Goal: Task Accomplishment & Management: Complete application form

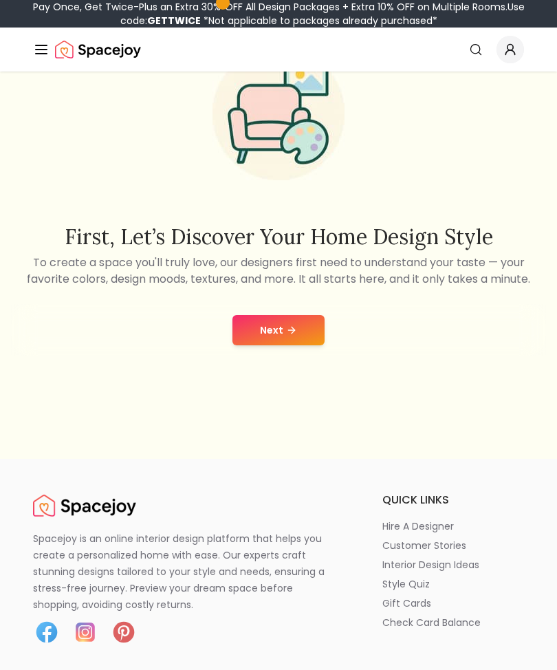
scroll to position [150, 0]
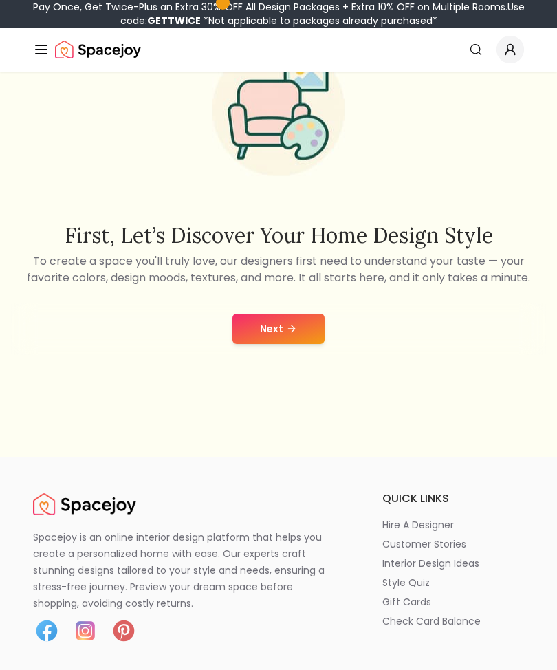
click at [460, 286] on p "To create a space you'll truly love, our designers first need to understand you…" at bounding box center [278, 269] width 535 height 33
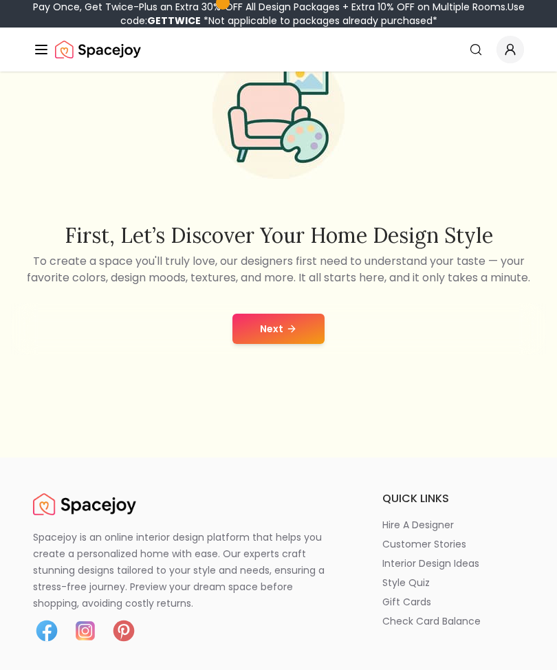
click at [283, 344] on button "Next" at bounding box center [279, 329] width 92 height 30
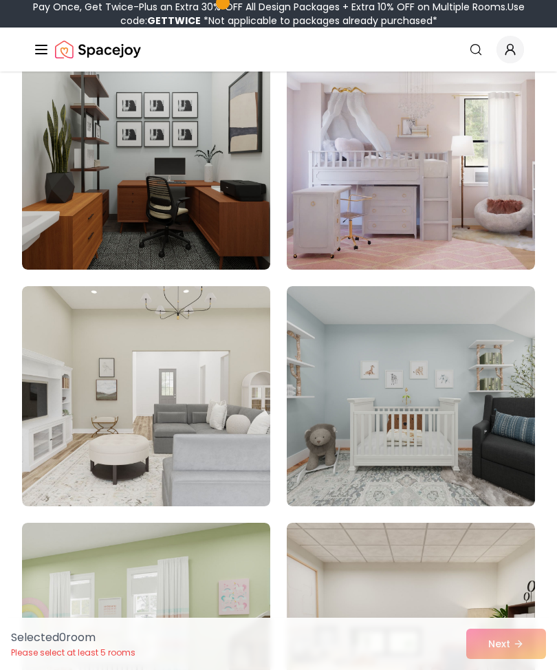
scroll to position [3968, 0]
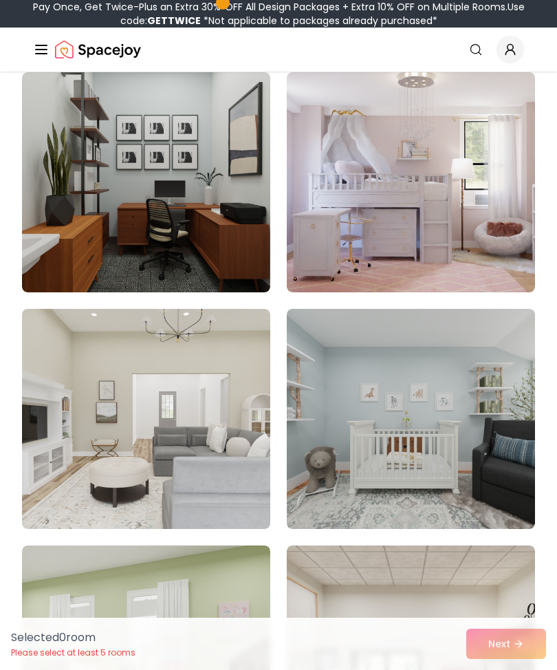
click at [471, 228] on img at bounding box center [411, 182] width 248 height 220
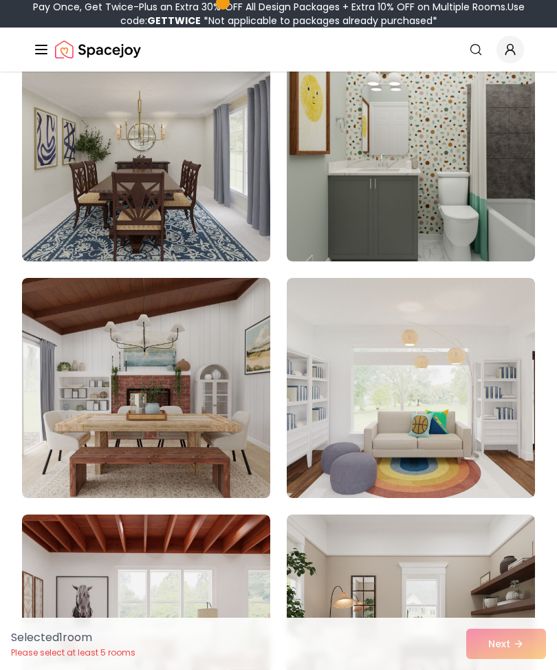
click at [451, 142] on img at bounding box center [411, 151] width 248 height 220
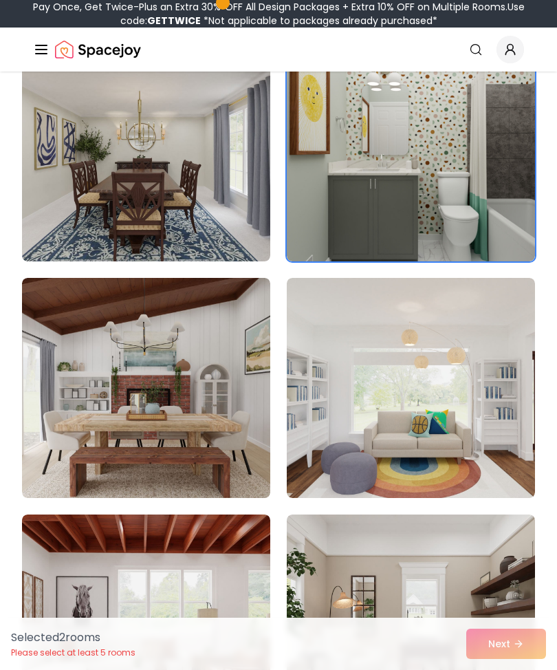
click at [464, 341] on img at bounding box center [411, 388] width 248 height 220
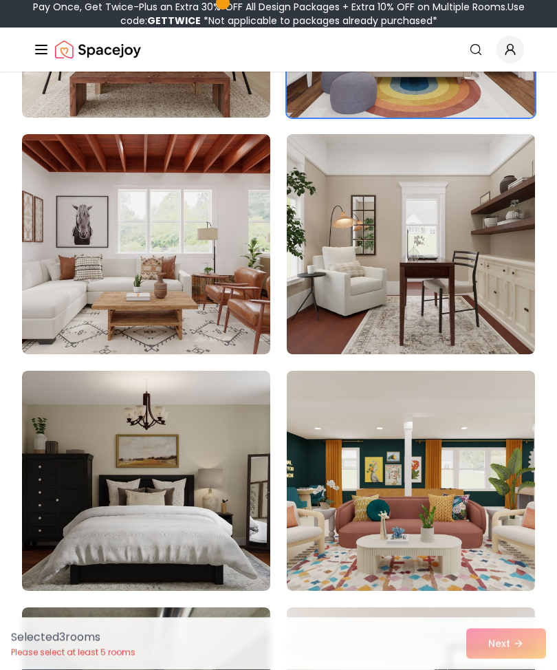
scroll to position [5088, 0]
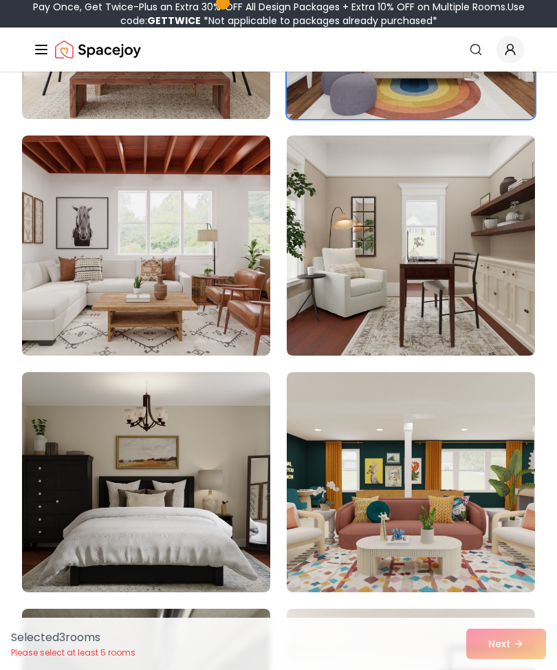
click at [473, 292] on img at bounding box center [411, 246] width 248 height 220
click at [84, 290] on img at bounding box center [146, 246] width 248 height 220
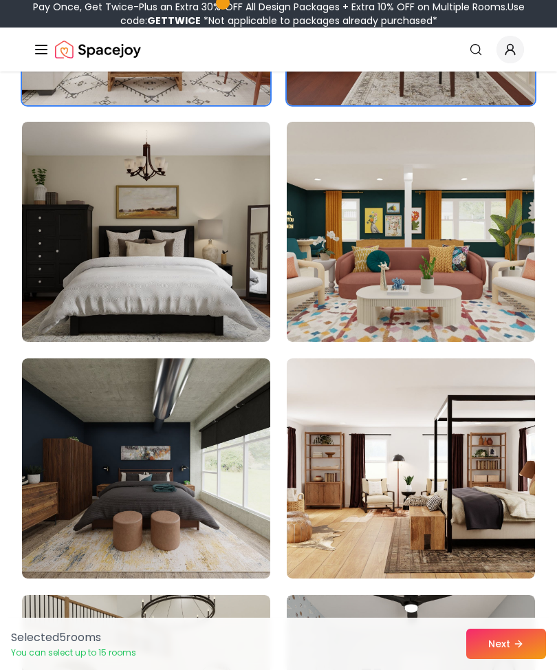
click at [76, 282] on img at bounding box center [146, 232] width 248 height 220
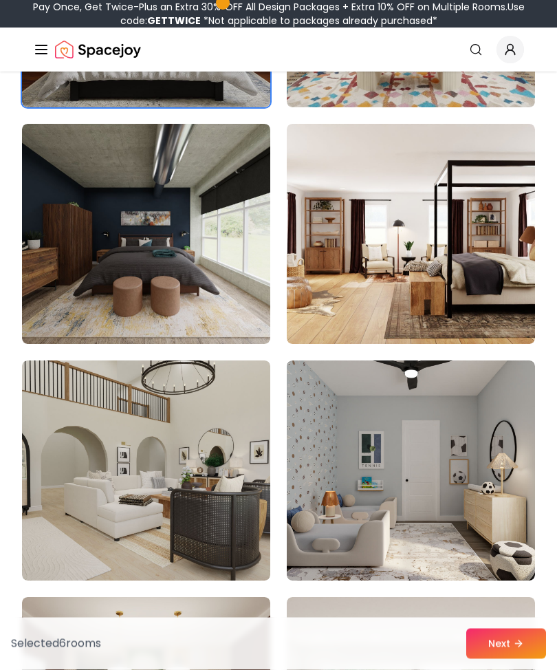
click at [489, 289] on img at bounding box center [411, 235] width 248 height 220
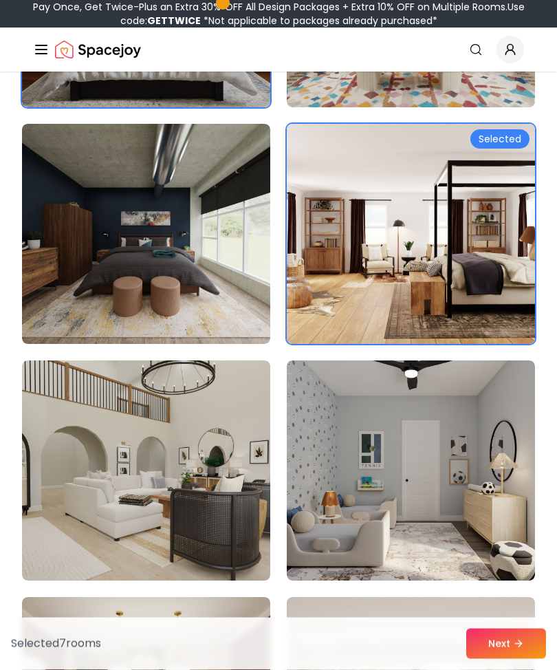
scroll to position [5573, 0]
click at [60, 283] on img at bounding box center [146, 234] width 248 height 220
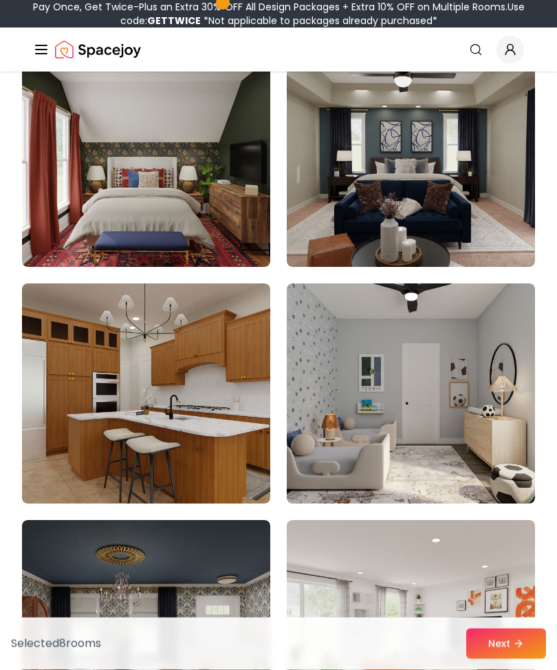
scroll to position [6597, 0]
click at [472, 403] on img at bounding box center [411, 393] width 248 height 220
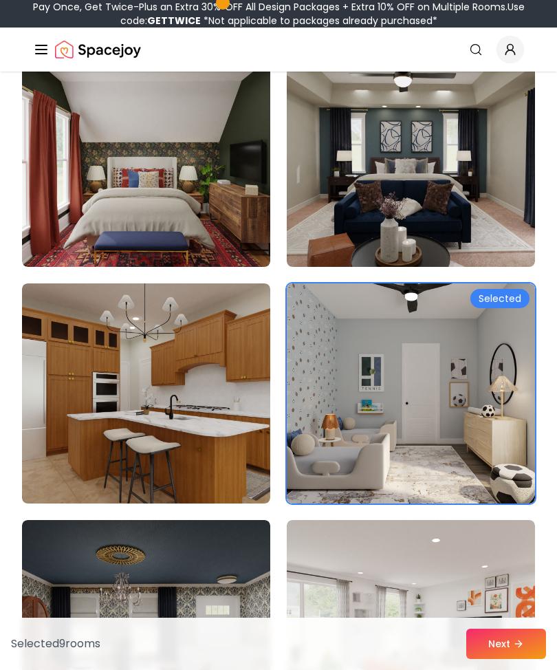
click at [61, 206] on img at bounding box center [146, 157] width 248 height 220
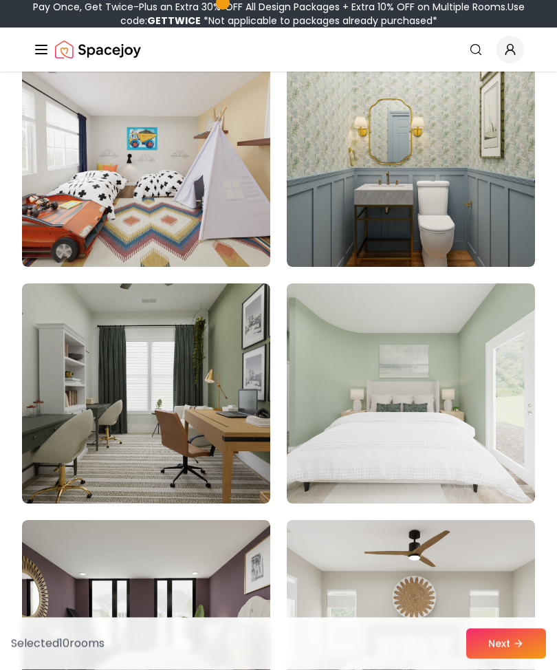
scroll to position [7781, 0]
click at [453, 386] on img at bounding box center [411, 393] width 248 height 220
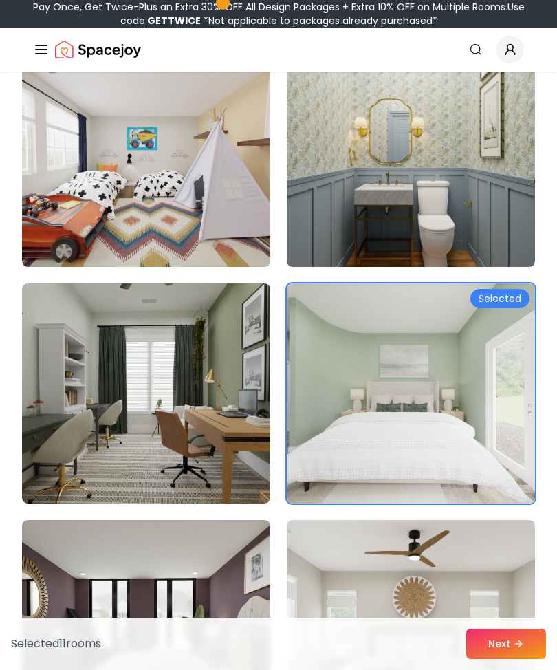
click at [444, 151] on img at bounding box center [411, 157] width 248 height 220
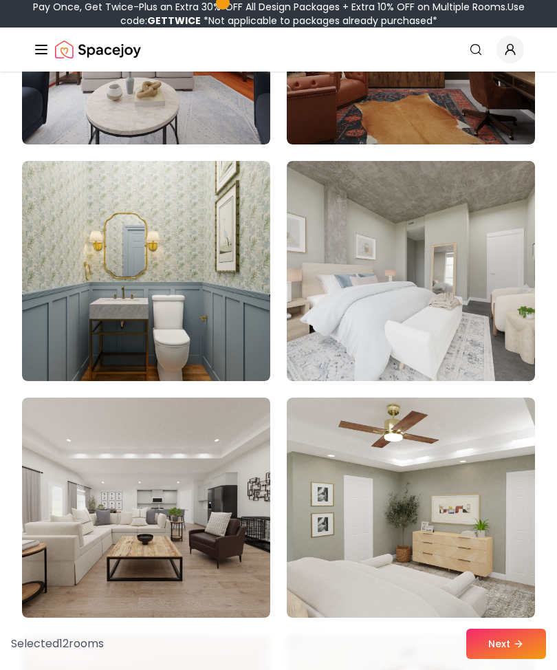
scroll to position [8844, 0]
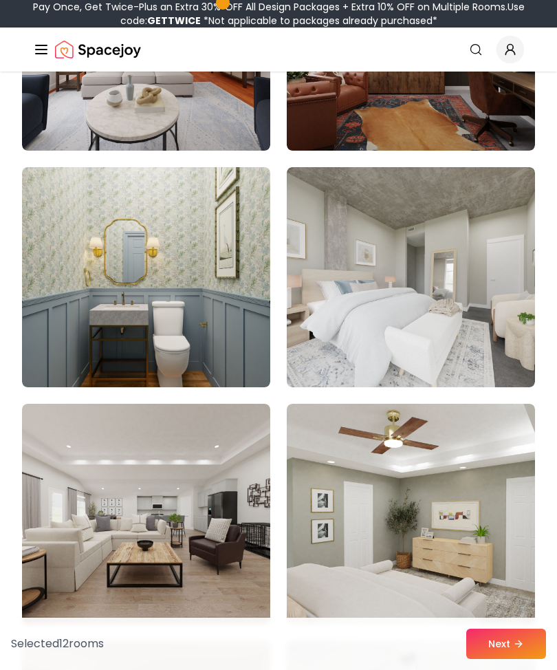
click at [463, 349] on img at bounding box center [411, 277] width 248 height 220
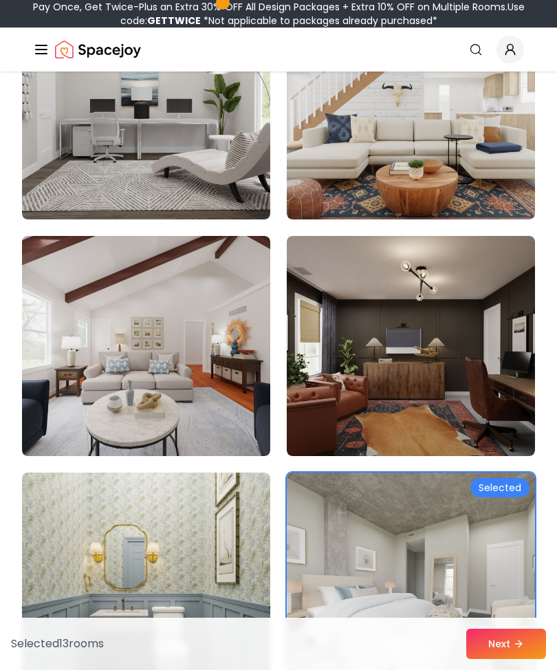
click at [68, 161] on img at bounding box center [146, 109] width 248 height 220
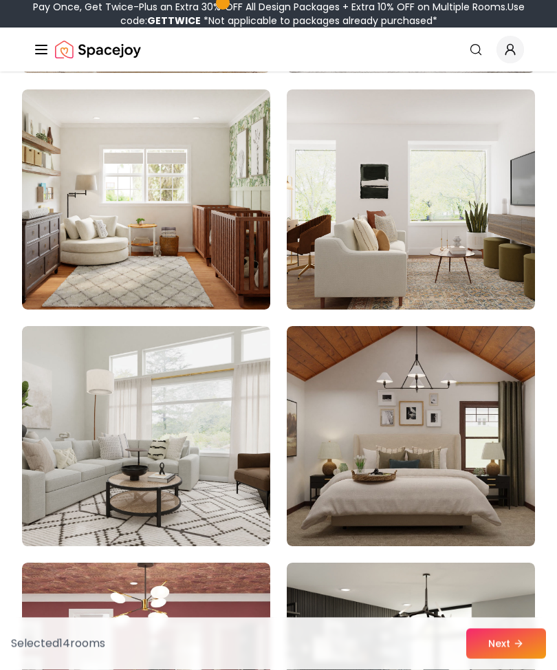
scroll to position [9632, 0]
click at [63, 222] on img at bounding box center [146, 199] width 248 height 220
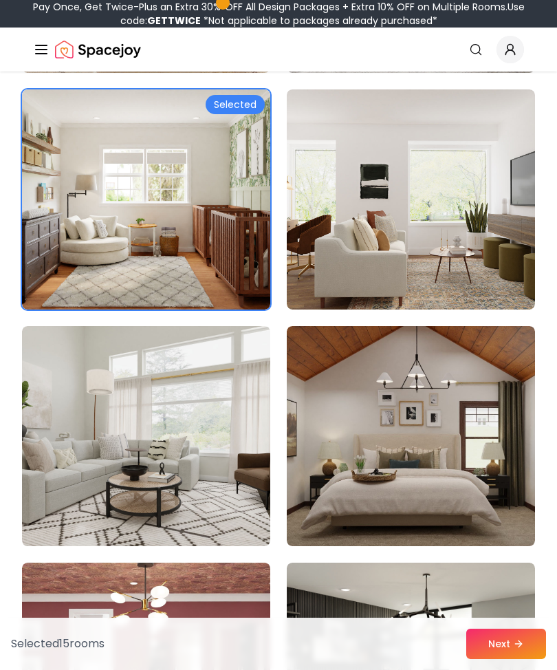
click at [491, 476] on img at bounding box center [411, 436] width 248 height 220
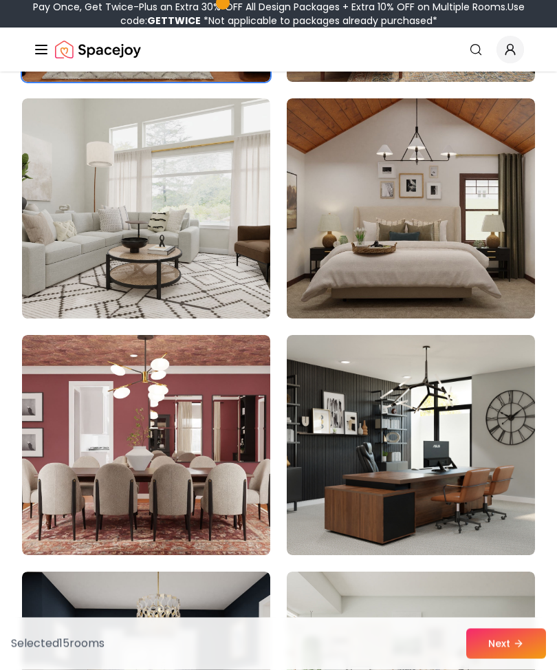
scroll to position [9859, 0]
click at [492, 255] on img at bounding box center [411, 208] width 248 height 220
click at [478, 269] on img at bounding box center [411, 208] width 248 height 220
click at [449, 246] on img at bounding box center [411, 208] width 248 height 220
click at [436, 244] on img at bounding box center [411, 208] width 248 height 220
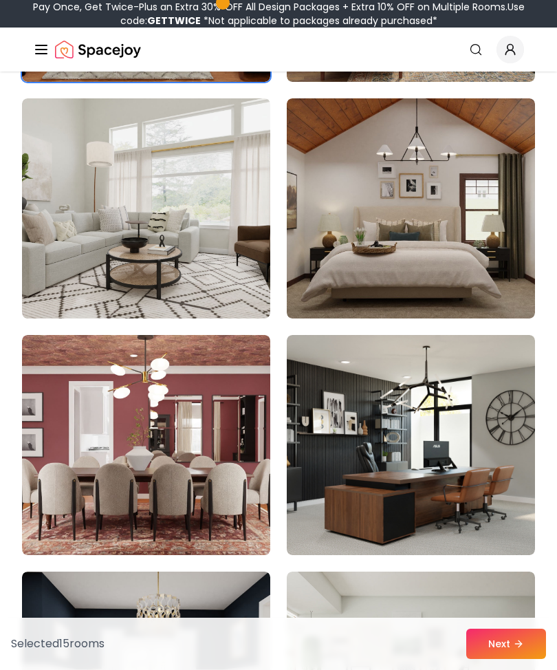
click at [457, 242] on img at bounding box center [411, 208] width 248 height 220
click at [461, 239] on img at bounding box center [411, 208] width 248 height 220
click at [460, 228] on img at bounding box center [411, 208] width 248 height 220
click at [507, 636] on button "Next" at bounding box center [507, 644] width 80 height 30
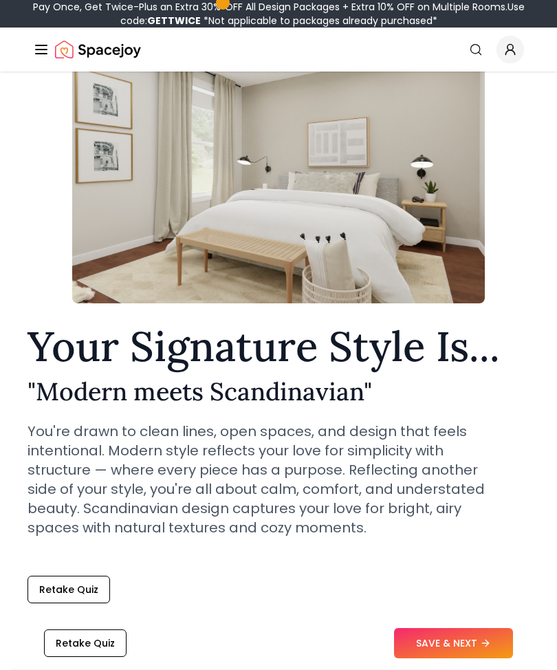
scroll to position [104, 0]
click at [491, 659] on button "SAVE & NEXT" at bounding box center [453, 644] width 119 height 30
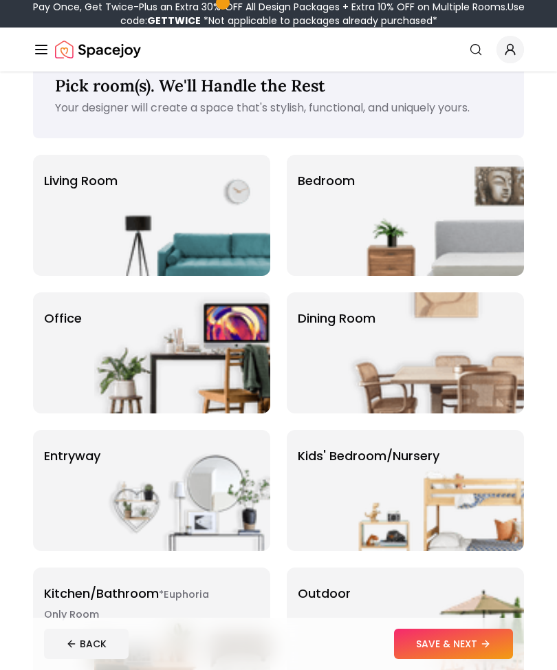
scroll to position [36, 0]
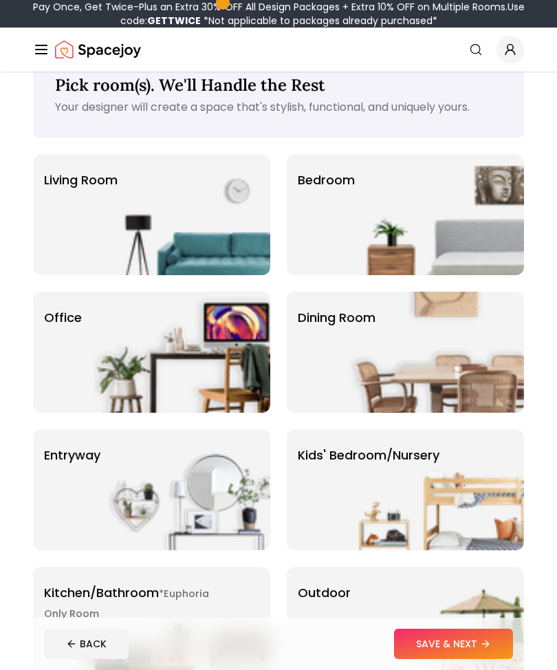
click at [464, 218] on img at bounding box center [436, 214] width 176 height 121
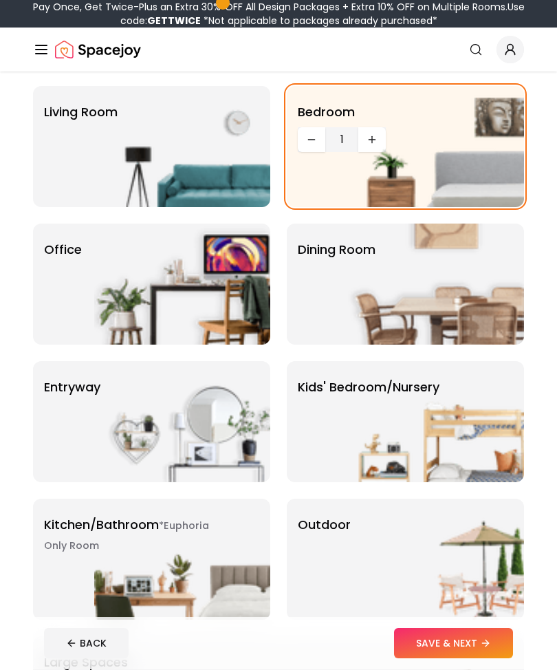
scroll to position [105, 0]
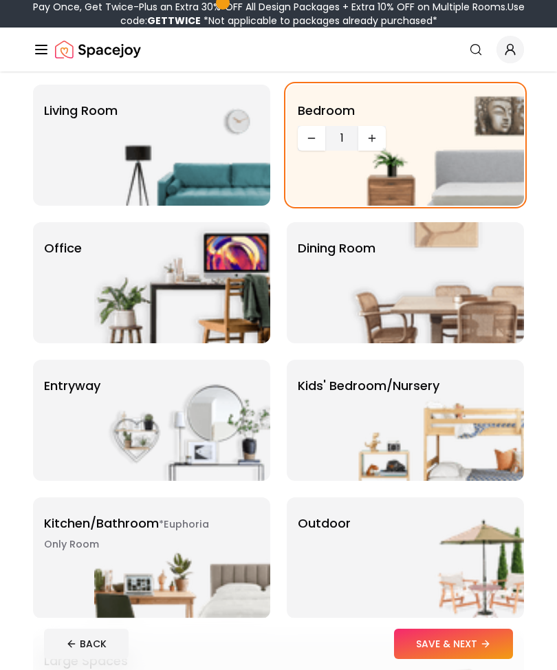
click at [504, 153] on img at bounding box center [436, 145] width 176 height 121
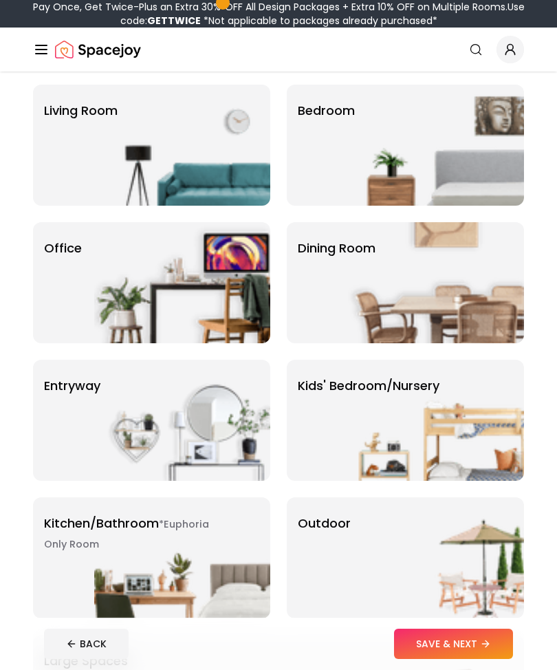
click at [509, 148] on img at bounding box center [436, 145] width 176 height 121
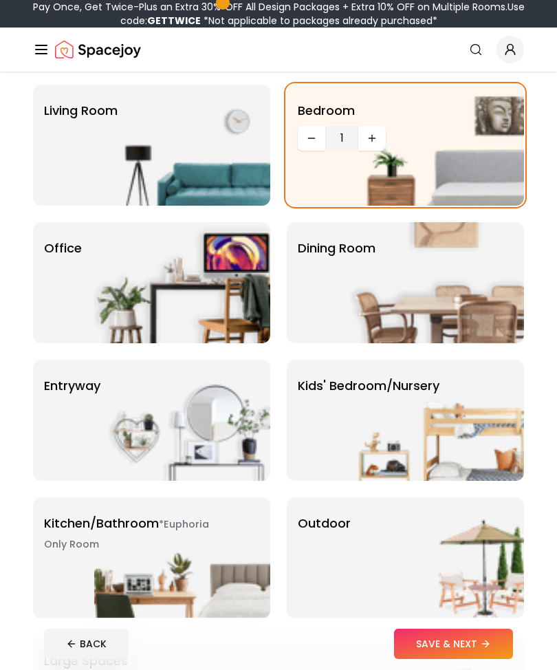
click at [471, 659] on button "SAVE & NEXT" at bounding box center [453, 644] width 119 height 30
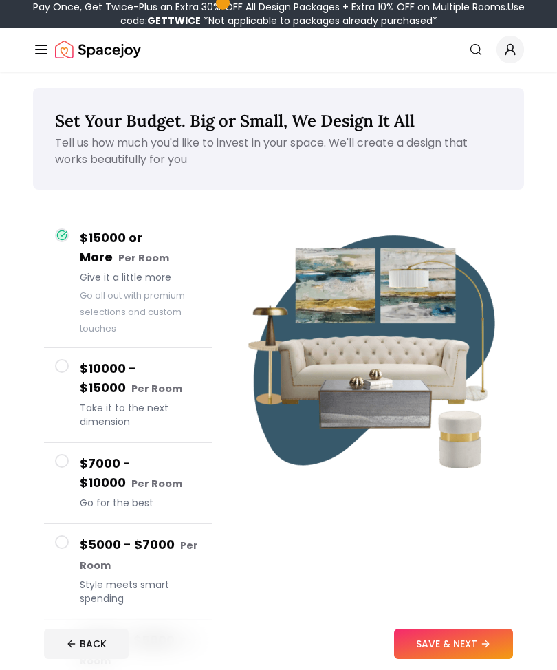
click at [484, 650] on icon at bounding box center [485, 644] width 11 height 11
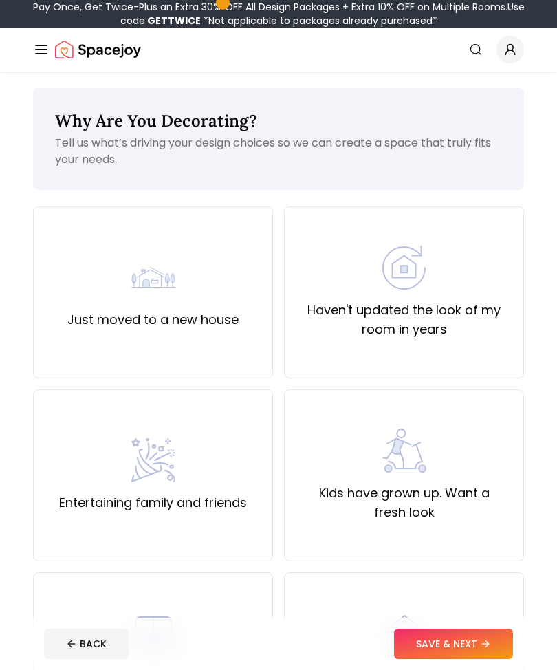
click at [464, 286] on div "Haven't updated the look of my room in years" at bounding box center [404, 293] width 217 height 94
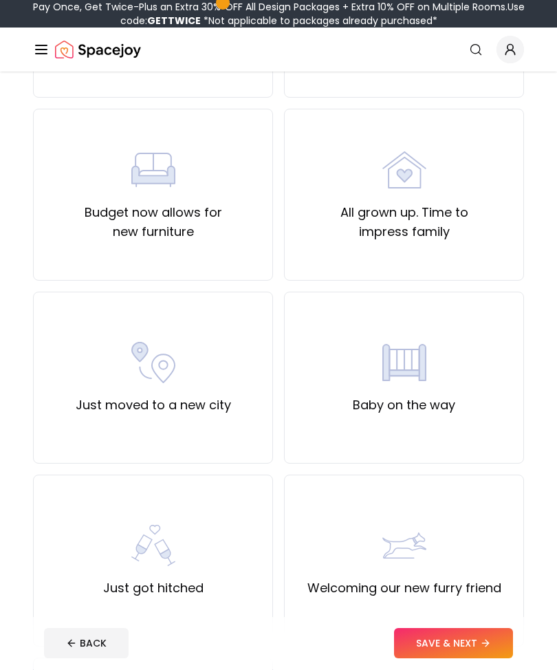
scroll to position [464, 0]
click at [493, 248] on div "All grown up. Time to impress family" at bounding box center [404, 195] width 240 height 172
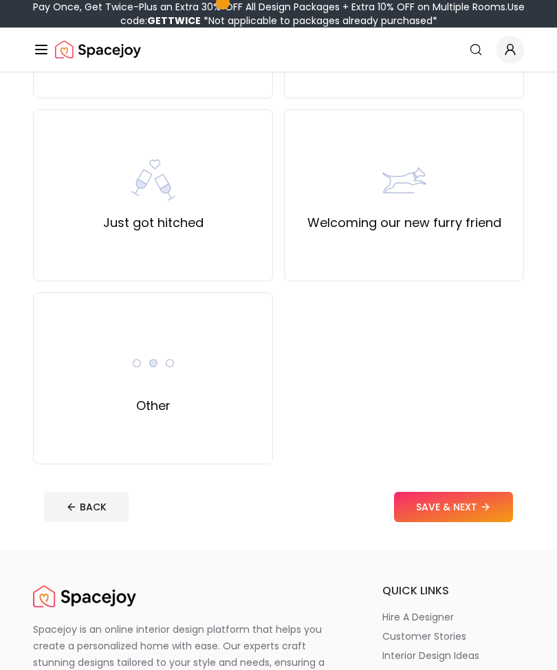
scroll to position [829, 0]
click at [487, 513] on button "SAVE & NEXT" at bounding box center [453, 507] width 119 height 30
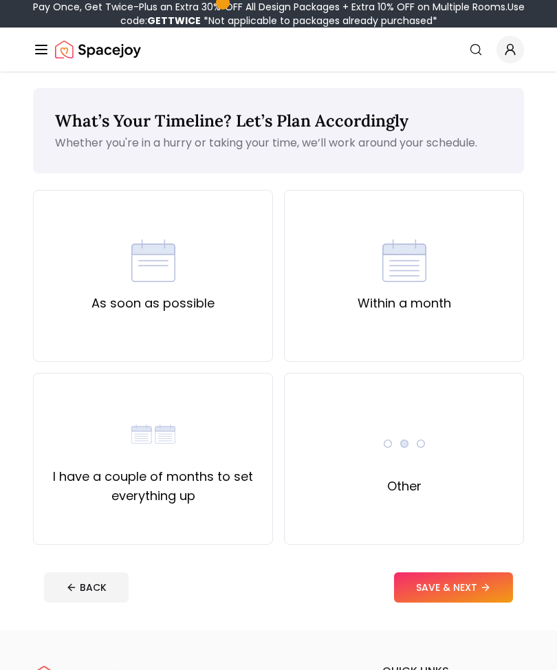
click at [131, 297] on label "As soon as possible" at bounding box center [153, 303] width 123 height 19
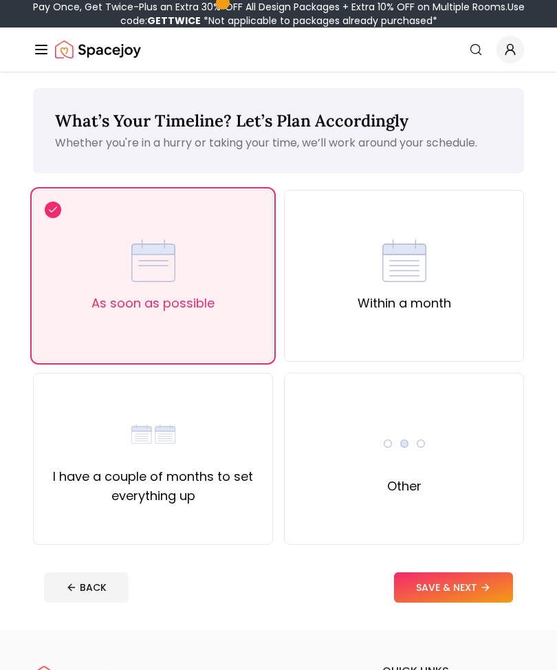
click at [471, 590] on button "SAVE & NEXT" at bounding box center [453, 587] width 119 height 30
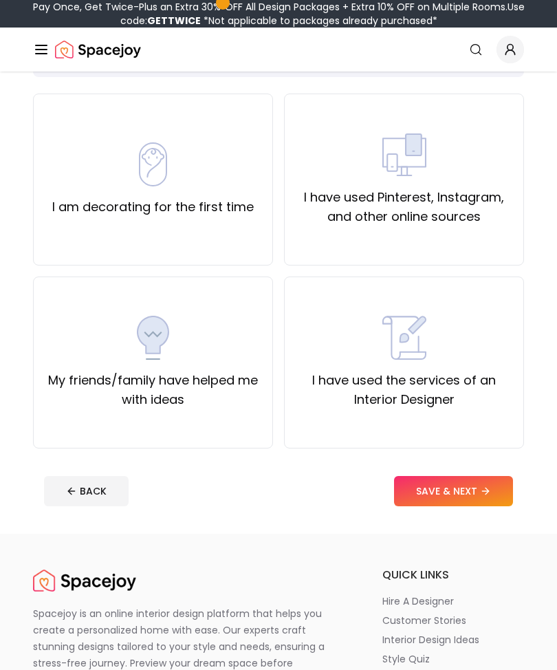
scroll to position [96, 0]
click at [486, 316] on div "I have used the services of an Interior Designer" at bounding box center [404, 363] width 217 height 94
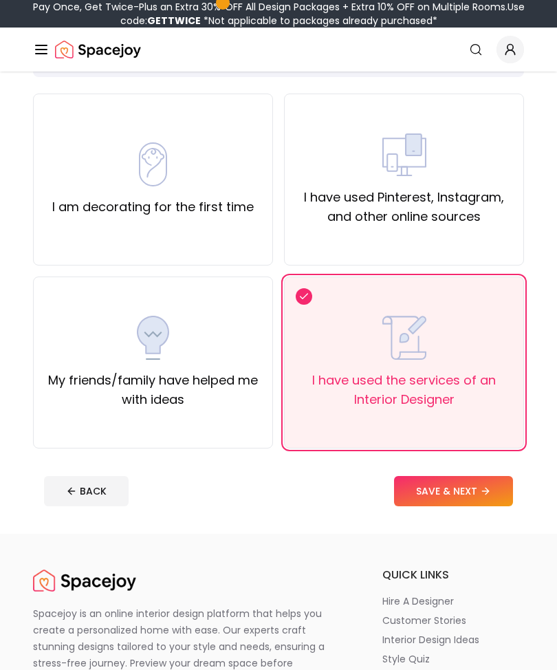
click at [491, 487] on icon at bounding box center [485, 491] width 11 height 11
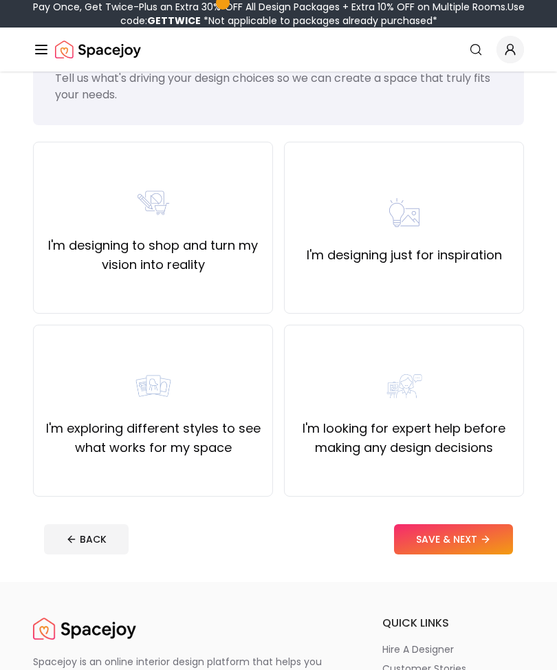
scroll to position [88, 0]
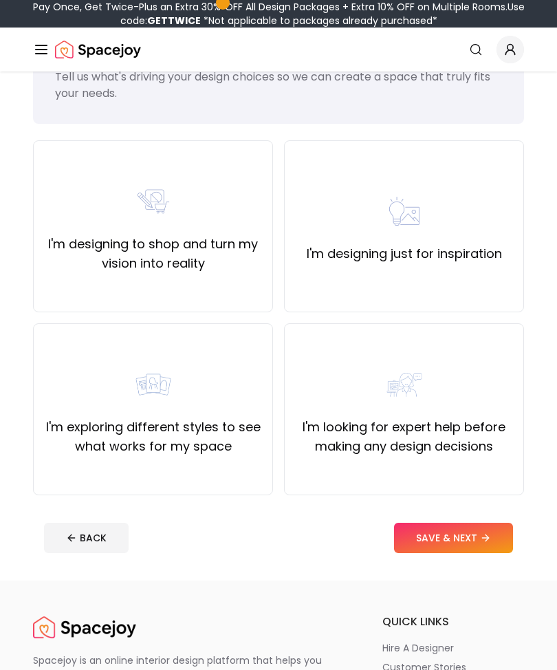
click at [481, 255] on label "I'm designing just for inspiration" at bounding box center [404, 253] width 195 height 19
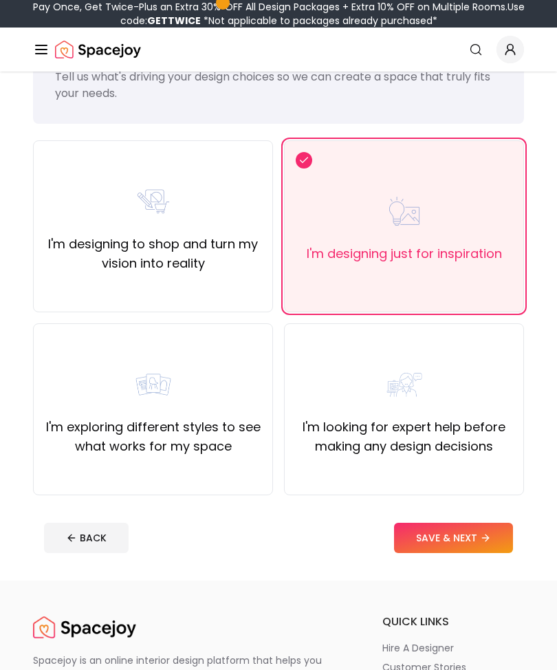
click at [497, 545] on button "SAVE & NEXT" at bounding box center [453, 538] width 119 height 30
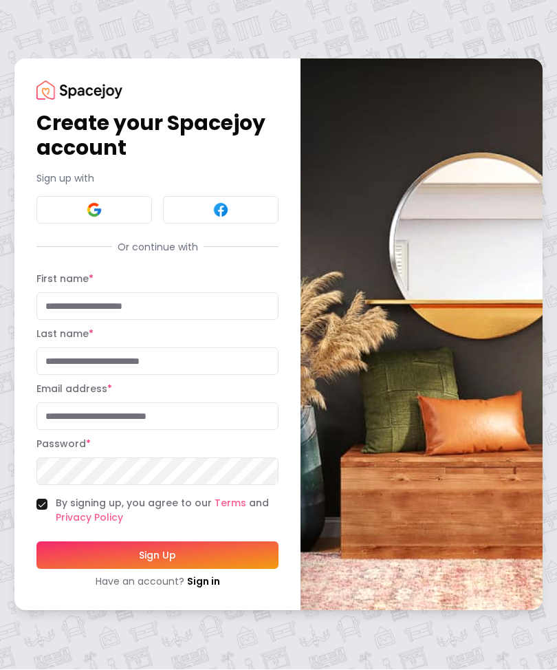
click at [66, 321] on input "First name *" at bounding box center [157, 307] width 242 height 28
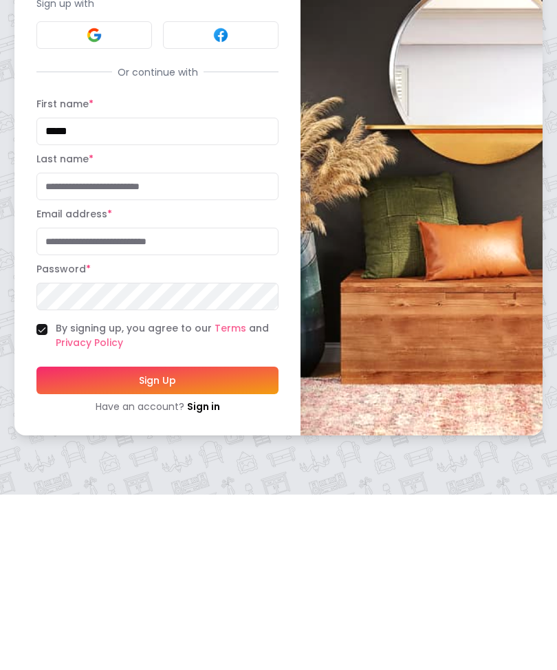
type input "*****"
click at [76, 348] on input "Last name *" at bounding box center [157, 362] width 242 height 28
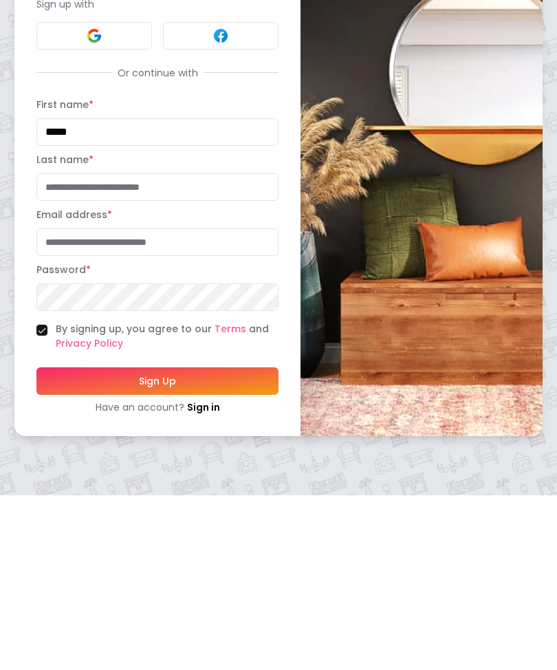
type input "*******"
type input "**********"
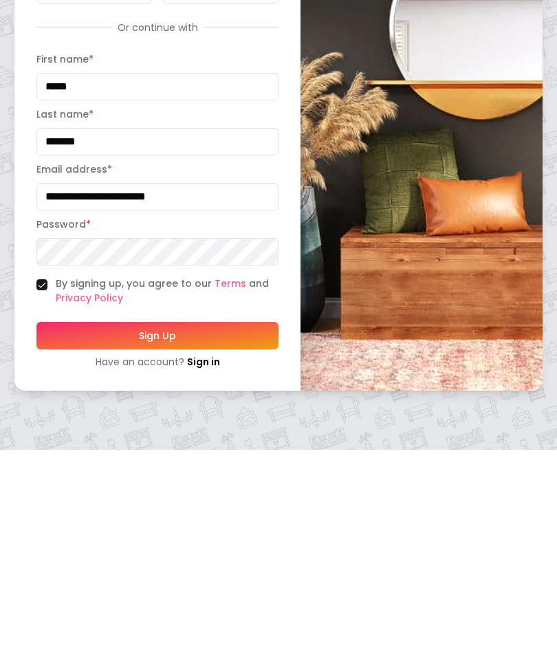
click at [79, 542] on button "Sign Up" at bounding box center [157, 556] width 242 height 28
